Goal: Information Seeking & Learning: Learn about a topic

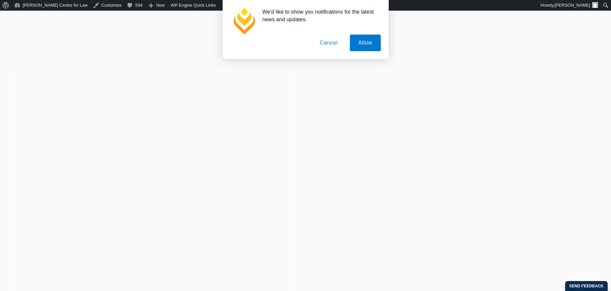
click at [323, 47] on button "Cancel" at bounding box center [328, 43] width 35 height 17
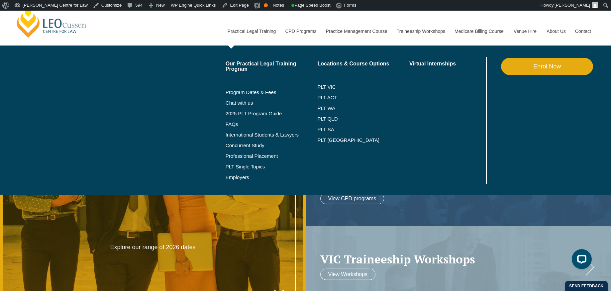
click at [243, 33] on link "Practical Legal Training" at bounding box center [251, 31] width 58 height 29
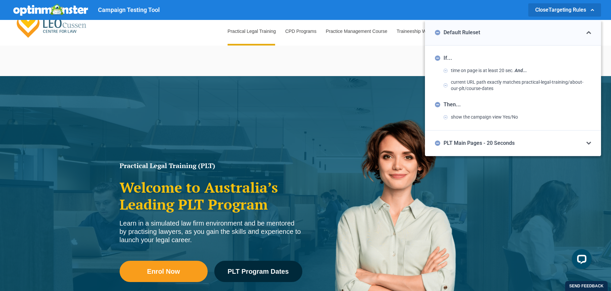
click at [523, 144] on div "PLT Main Pages - 20 Seconds" at bounding box center [513, 143] width 176 height 26
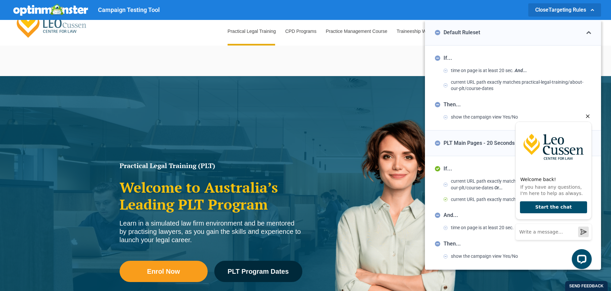
click at [587, 116] on icon "Hide greeting" at bounding box center [588, 117] width 4 height 4
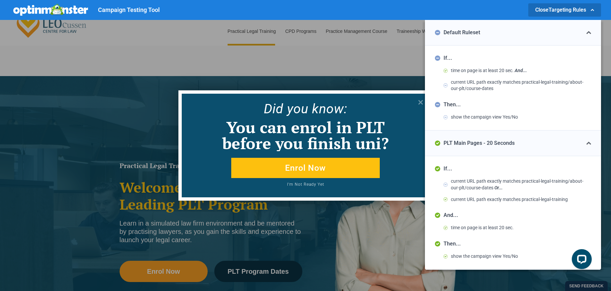
click at [593, 10] on icon at bounding box center [591, 9] width 3 height 3
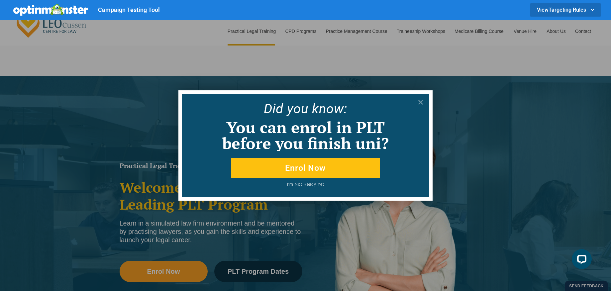
click at [401, 102] on p "Did yo u know:" at bounding box center [305, 108] width 247 height 13
click at [418, 102] on icon at bounding box center [420, 102] width 7 height 7
